Goal: Task Accomplishment & Management: Manage account settings

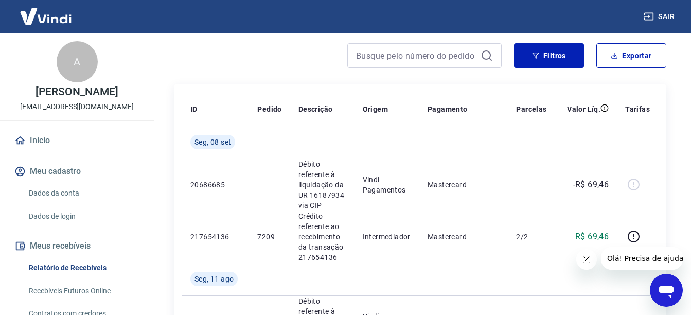
scroll to position [103, 0]
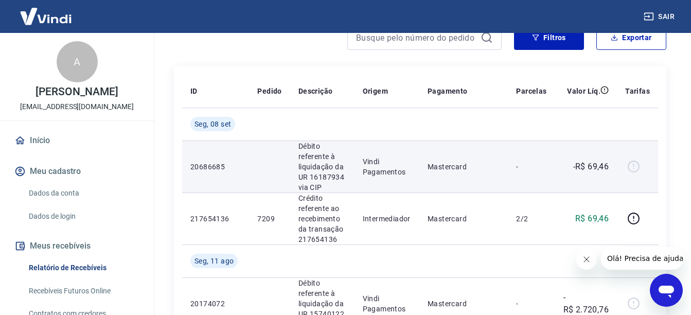
click at [317, 163] on p "Débito referente à liquidação da UR 16187934 via CIP" at bounding box center [322, 166] width 48 height 51
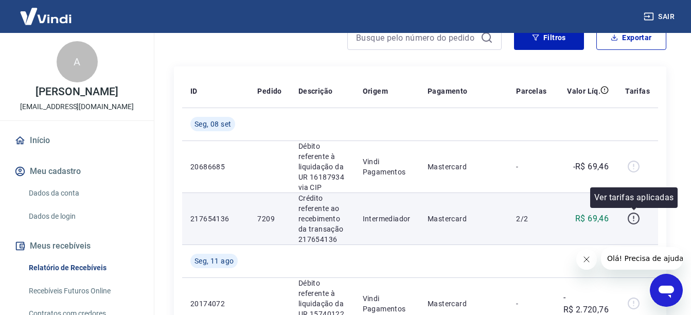
click at [634, 217] on icon "button" at bounding box center [633, 216] width 1 height 3
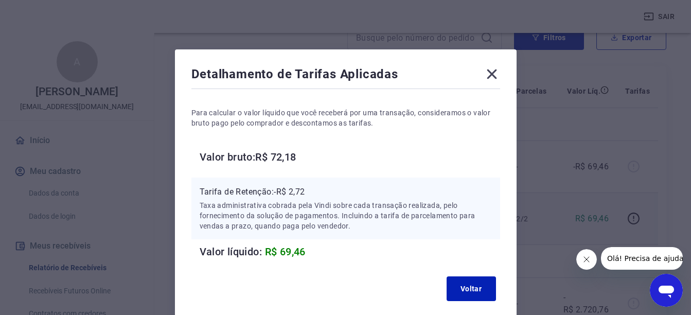
click at [493, 73] on icon at bounding box center [491, 74] width 10 height 10
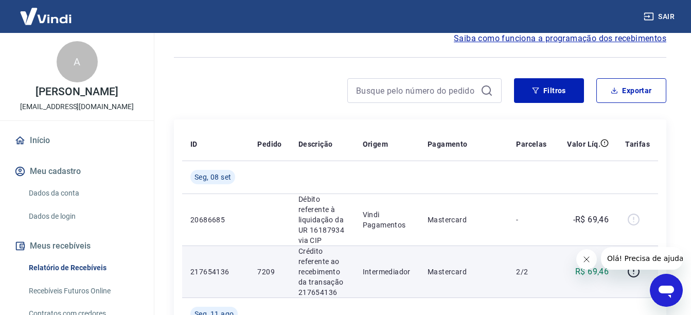
scroll to position [0, 0]
